Goal: Information Seeking & Learning: Learn about a topic

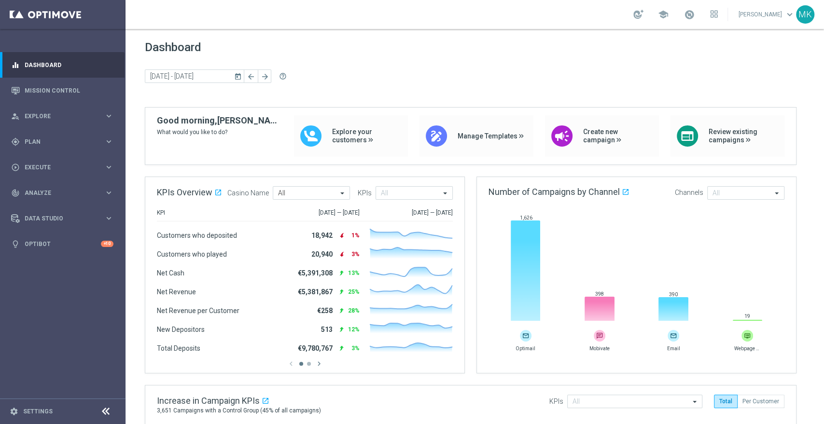
click at [745, 15] on link "Michelle Kalkwarf keyboard_arrow_down" at bounding box center [767, 14] width 58 height 14
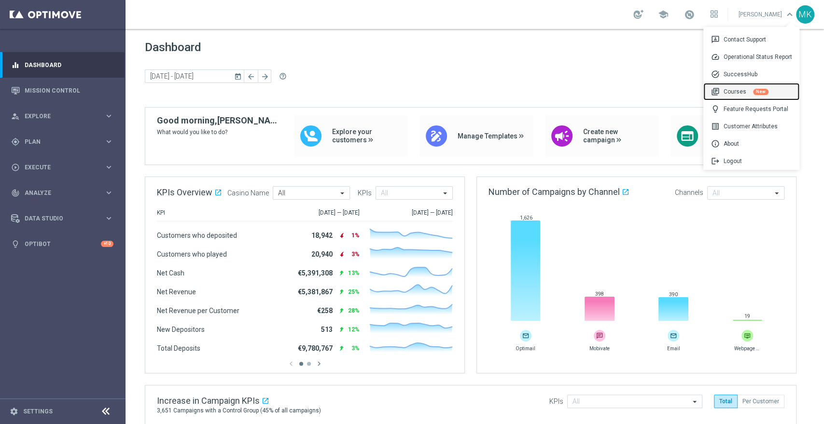
click at [747, 94] on div "library_books Courses New" at bounding box center [751, 91] width 96 height 17
